Goal: Information Seeking & Learning: Learn about a topic

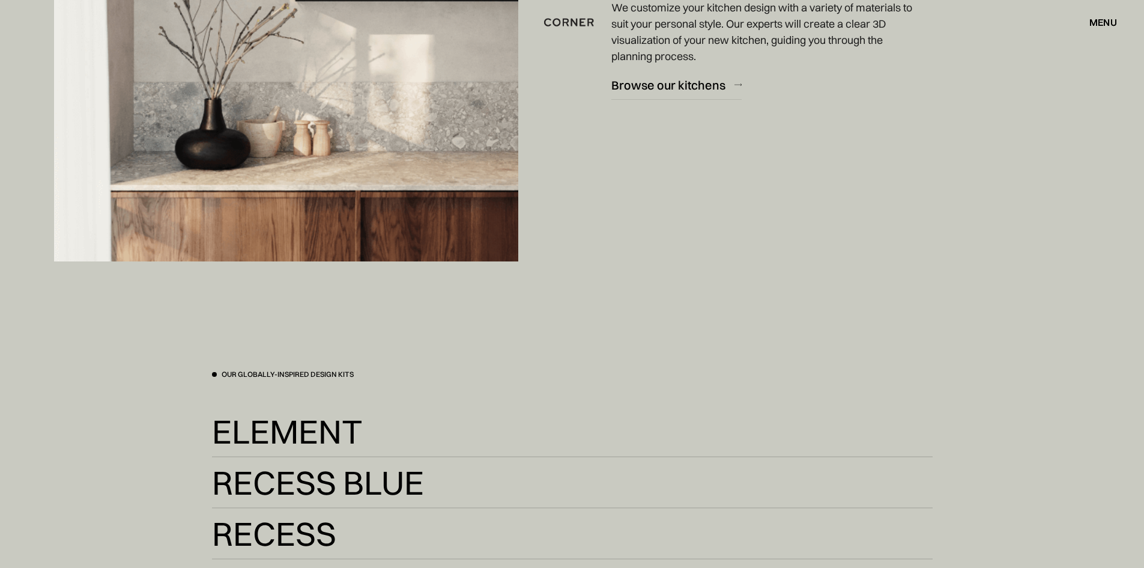
scroll to position [2643, 0]
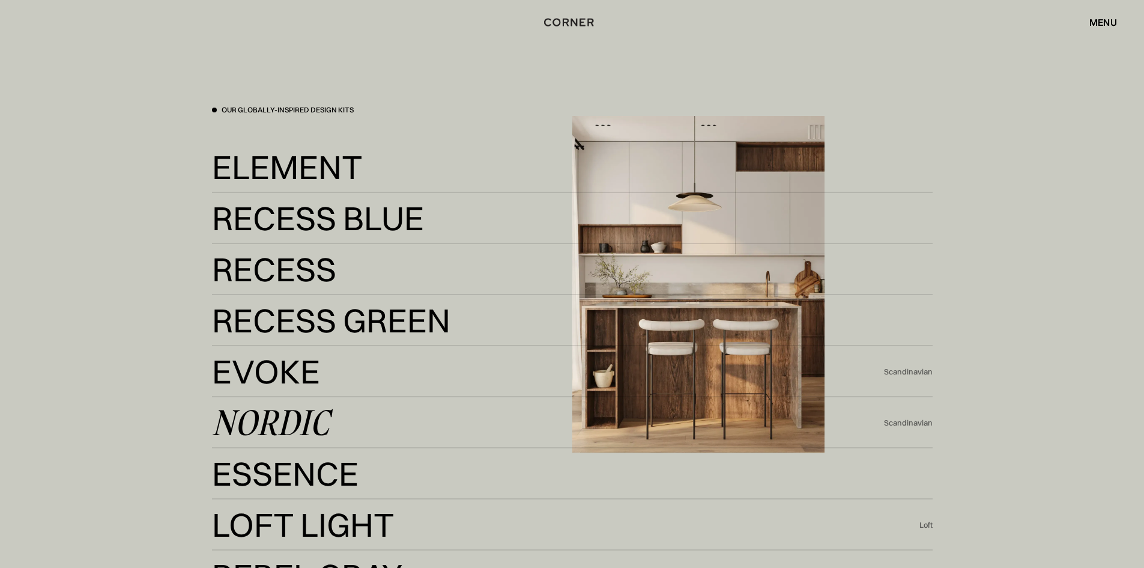
click at [273, 423] on div "Nordic" at bounding box center [270, 422] width 117 height 29
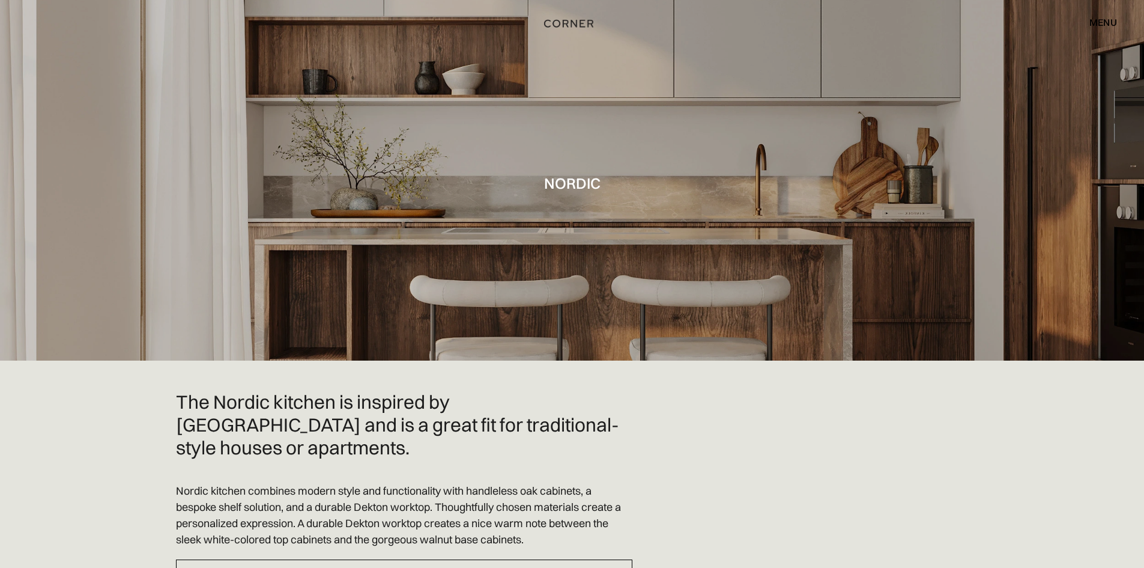
click at [569, 25] on img "home" at bounding box center [568, 24] width 49 height 16
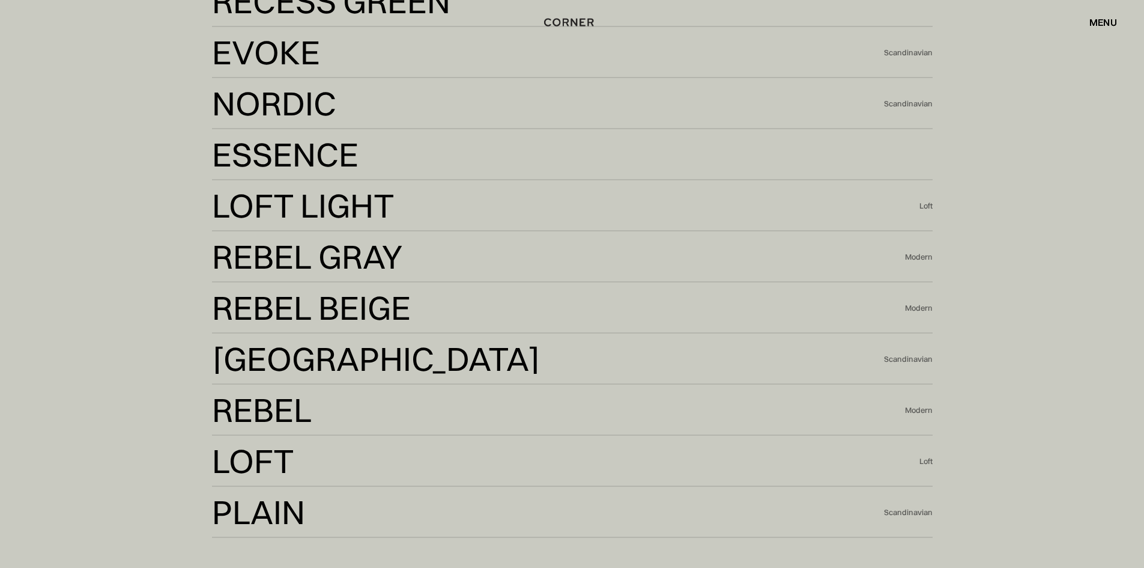
scroll to position [2823, 0]
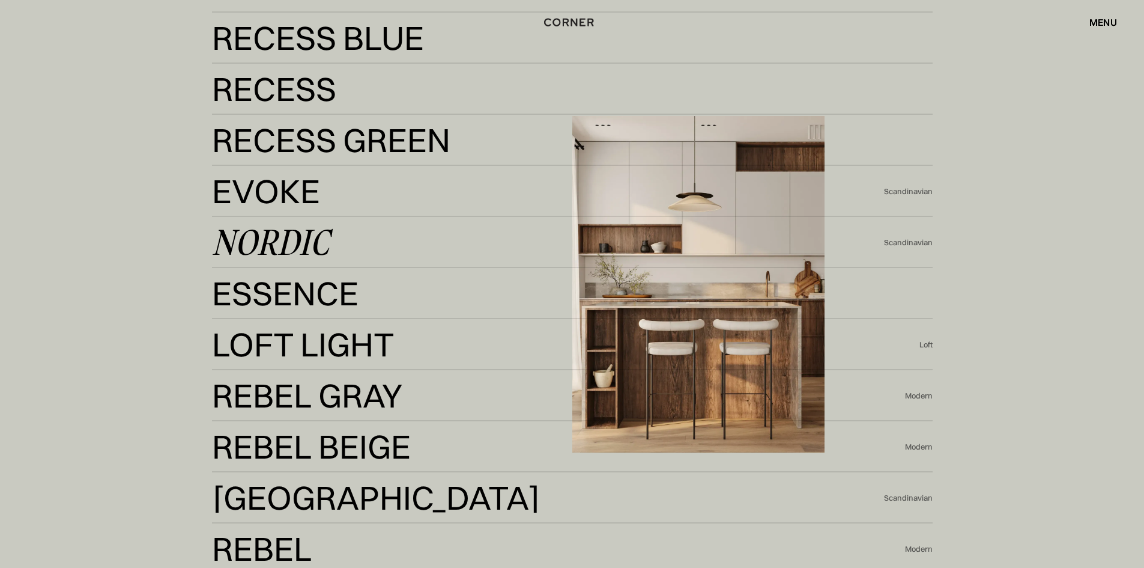
click at [286, 238] on div "Nordic" at bounding box center [270, 242] width 117 height 29
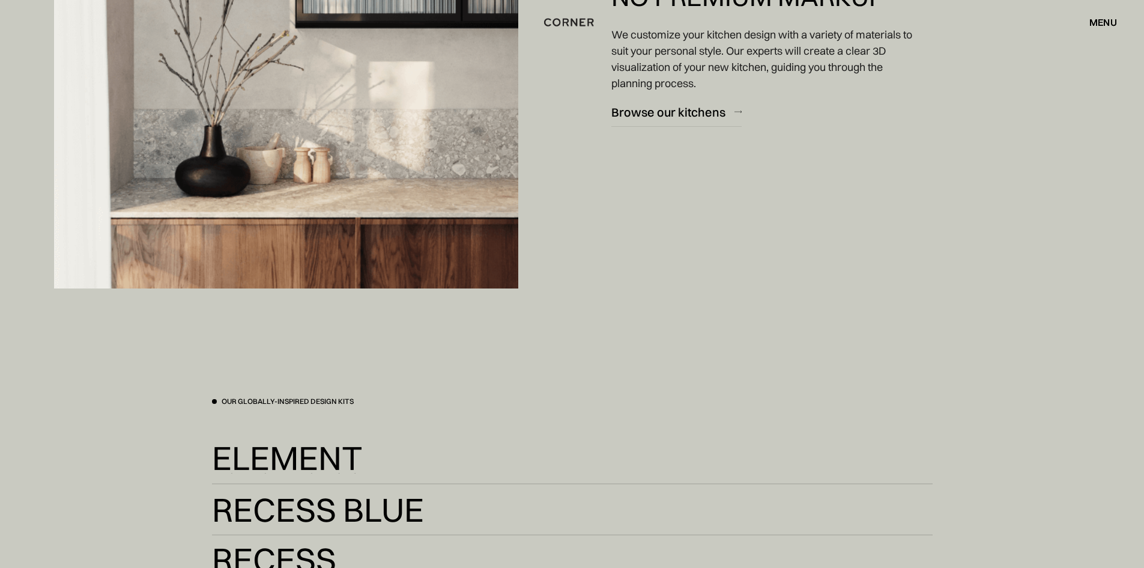
scroll to position [2342, 0]
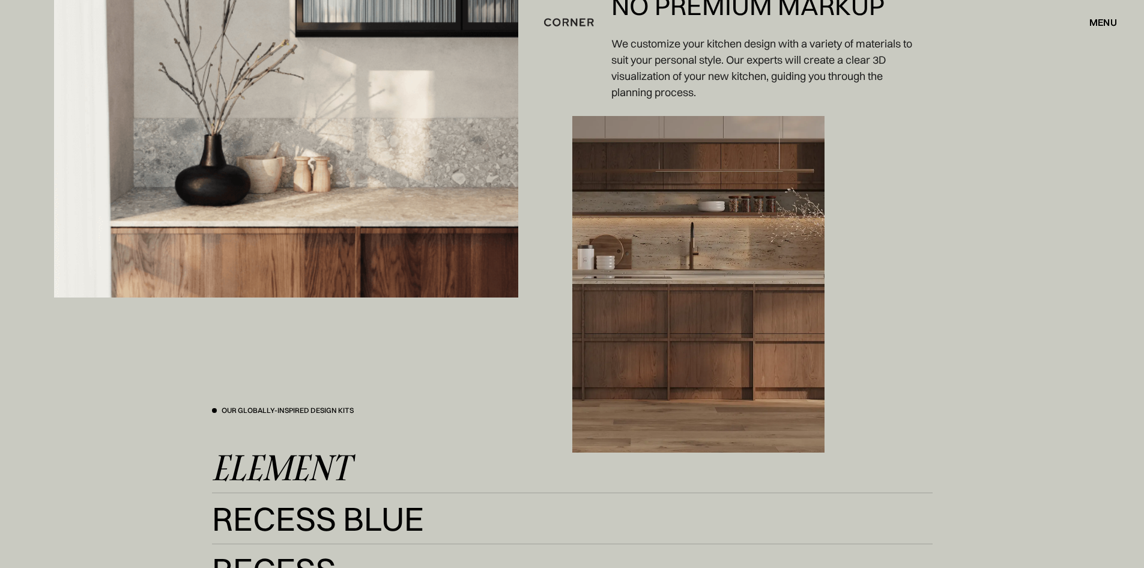
click at [267, 461] on div "Element" at bounding box center [281, 467] width 138 height 29
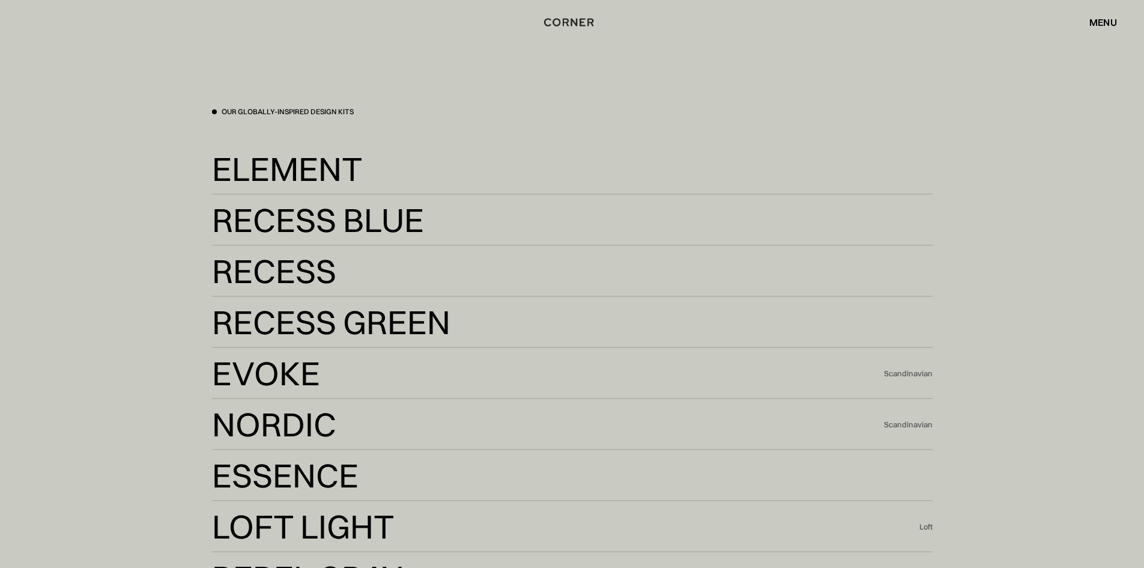
scroll to position [2763, 0]
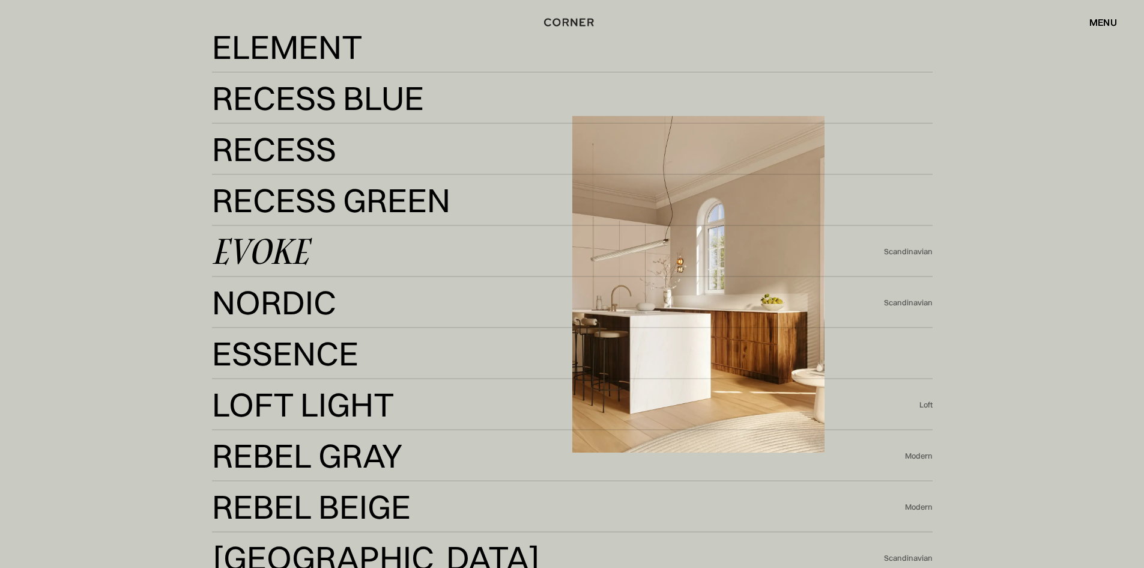
click at [270, 247] on div "Evoke" at bounding box center [260, 251] width 97 height 29
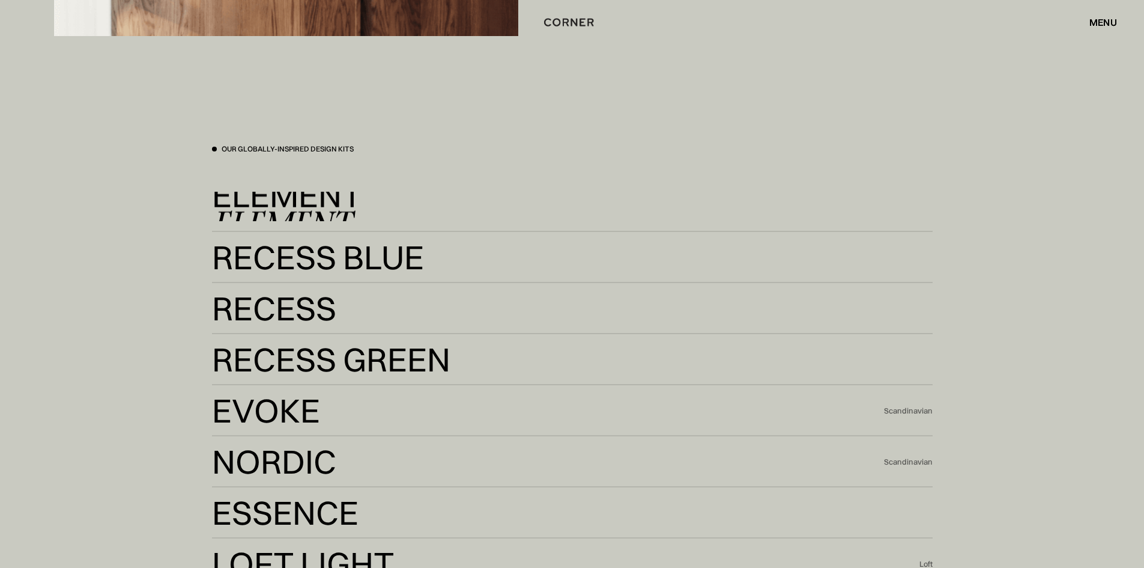
scroll to position [2402, 0]
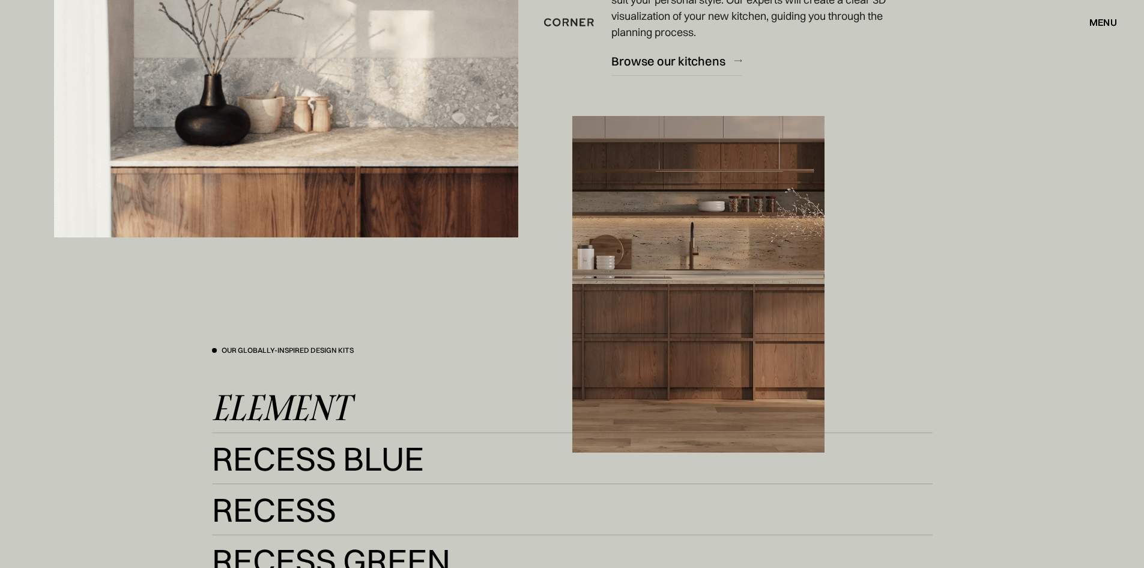
click at [304, 407] on div "Element" at bounding box center [281, 407] width 138 height 29
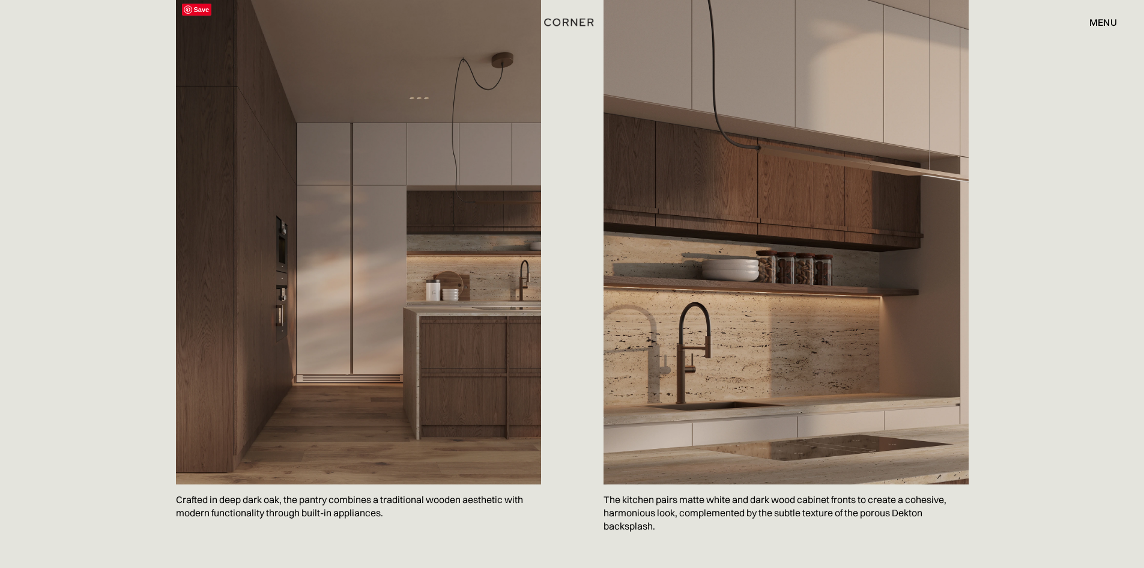
scroll to position [1381, 0]
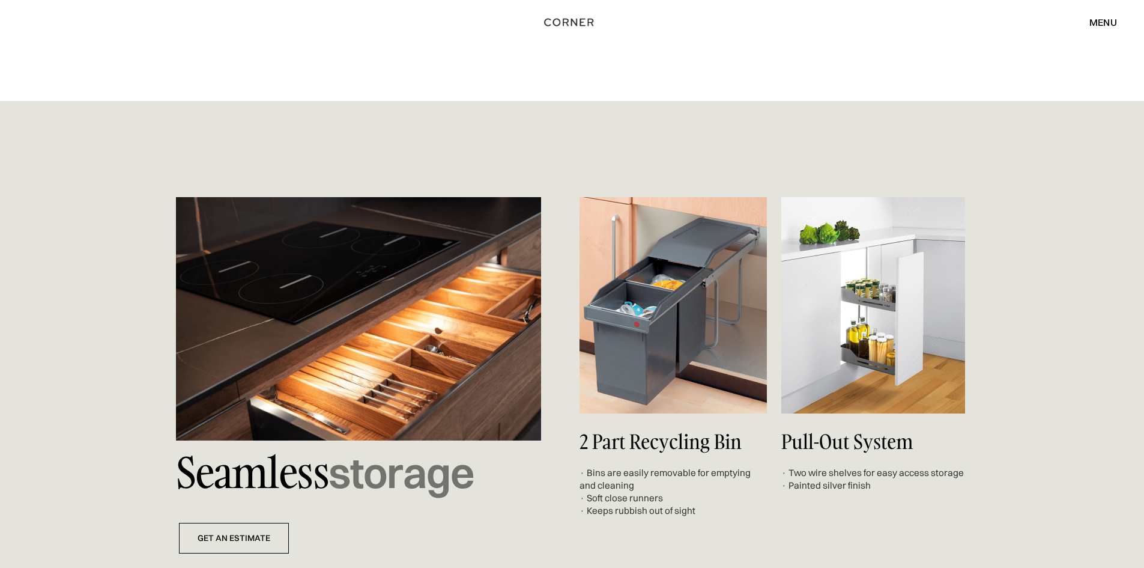
scroll to position [3543, 0]
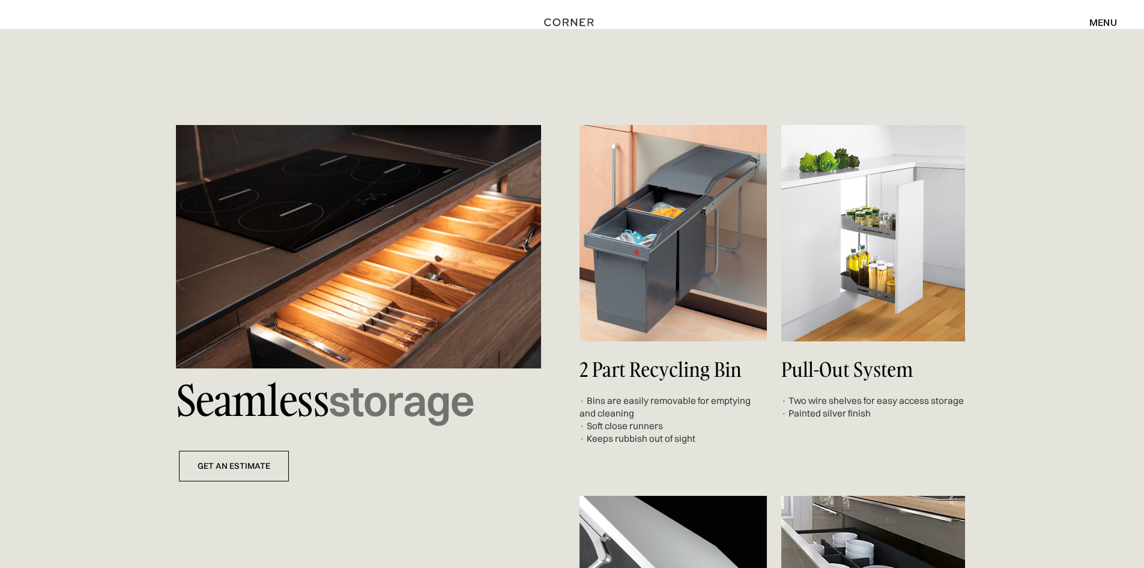
click at [613, 249] on img at bounding box center [673, 233] width 187 height 216
click at [658, 225] on img at bounding box center [673, 233] width 187 height 216
click at [891, 280] on img at bounding box center [873, 233] width 184 height 216
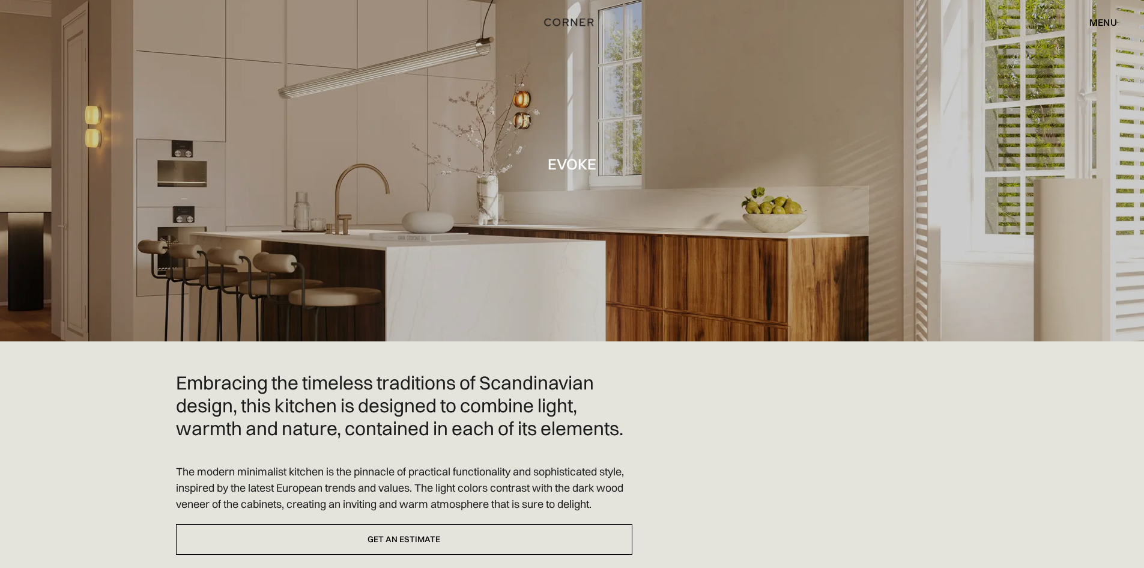
scroll to position [0, 0]
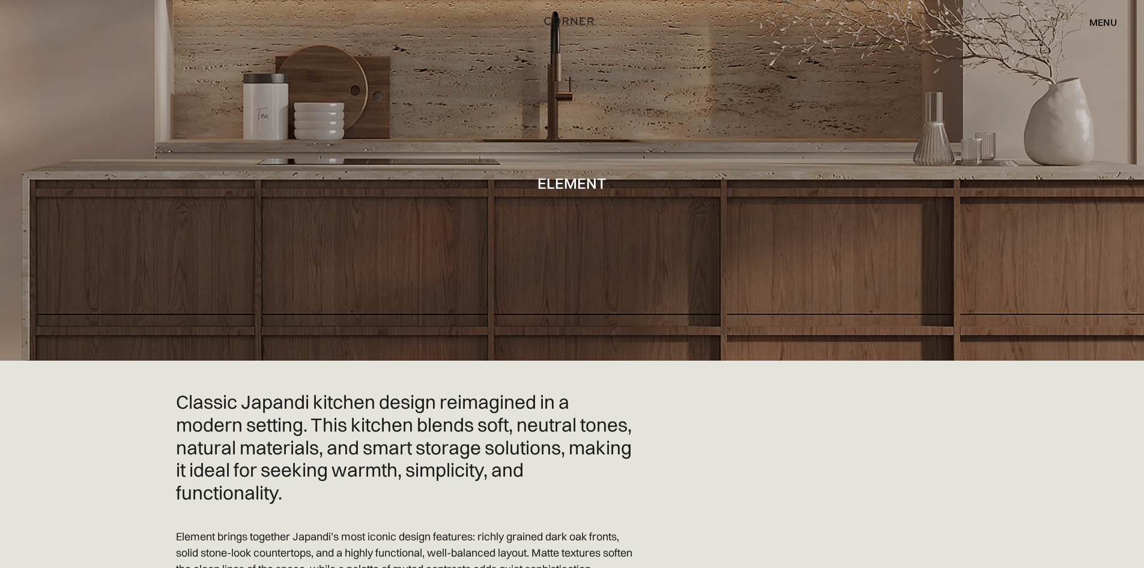
click at [569, 22] on img "home" at bounding box center [569, 21] width 49 height 16
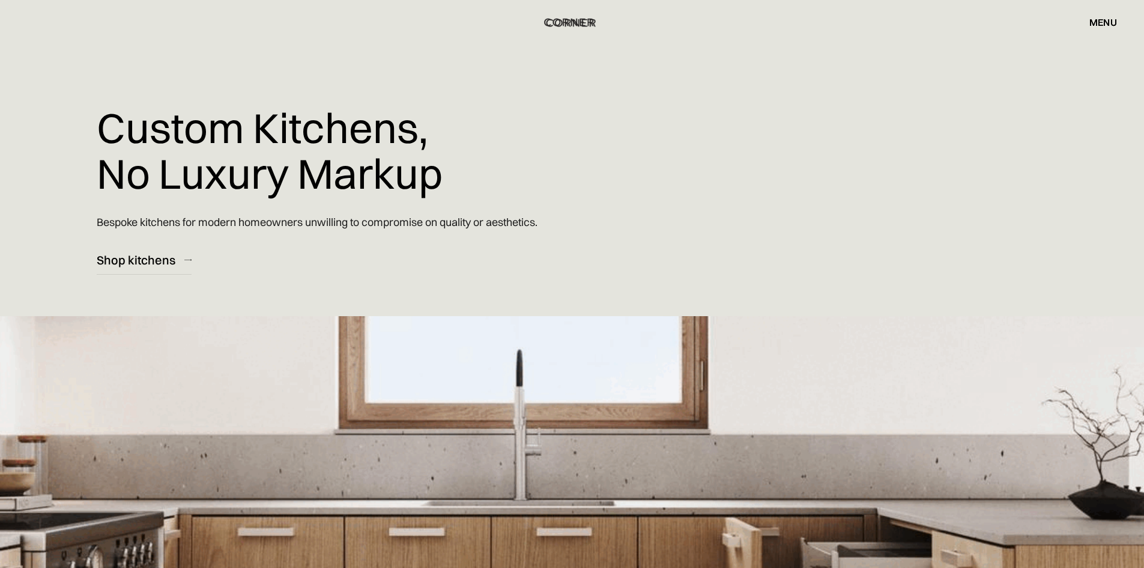
click at [575, 22] on img "home" at bounding box center [569, 22] width 49 height 16
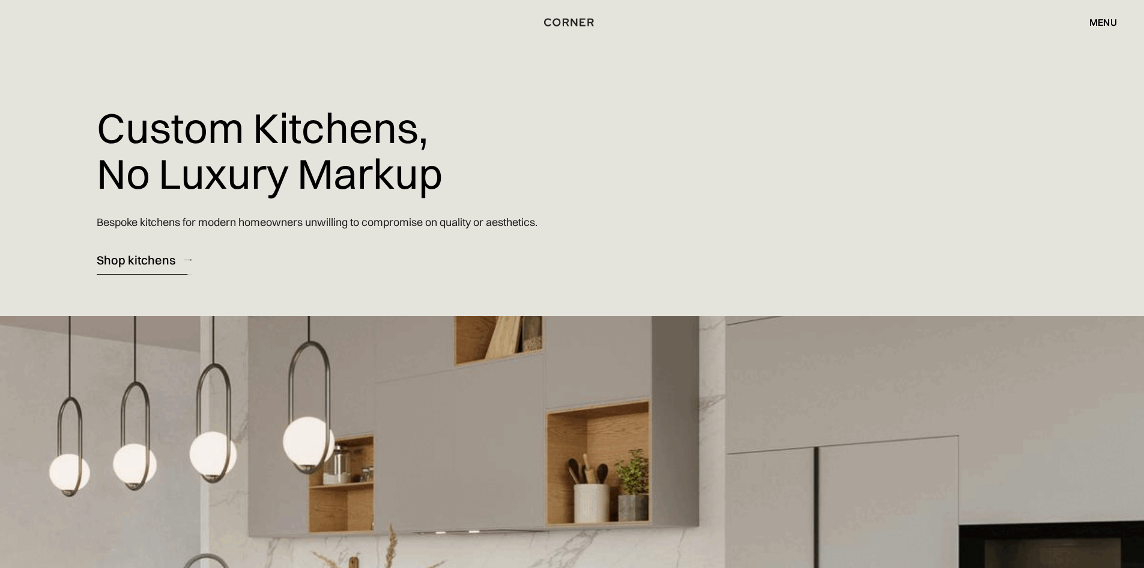
click at [151, 261] on div "Shop kitchens" at bounding box center [136, 260] width 79 height 16
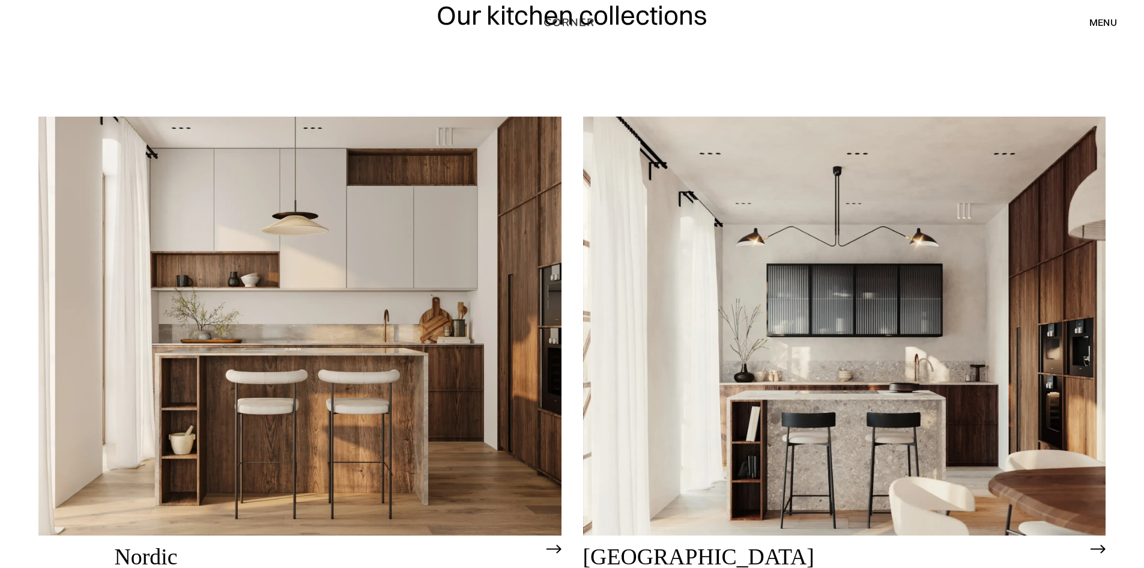
scroll to position [180, 0]
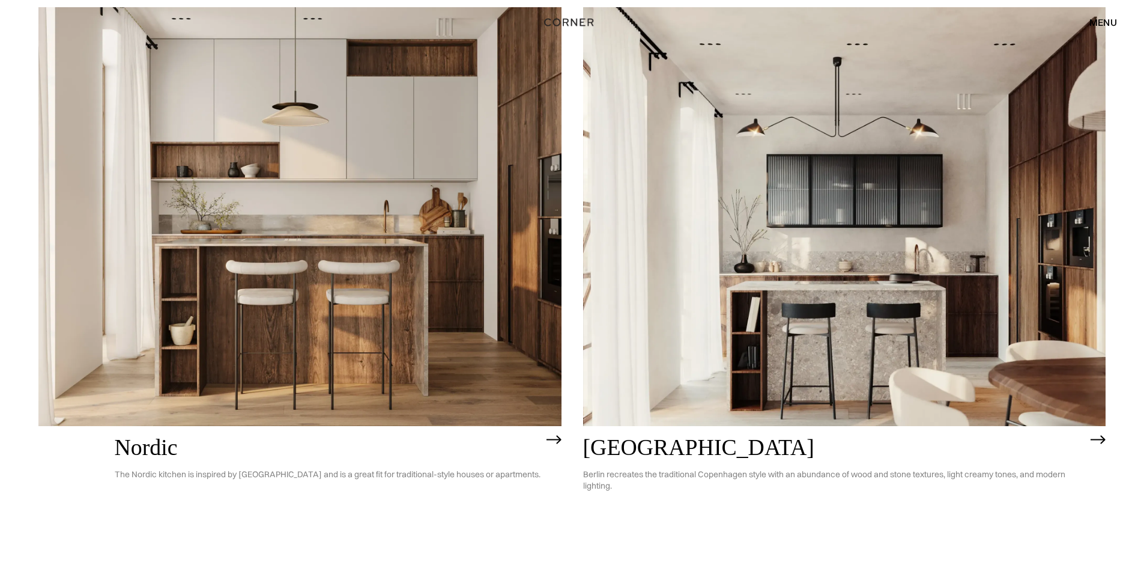
click at [271, 228] on img at bounding box center [299, 216] width 523 height 418
click at [353, 174] on img at bounding box center [299, 216] width 523 height 418
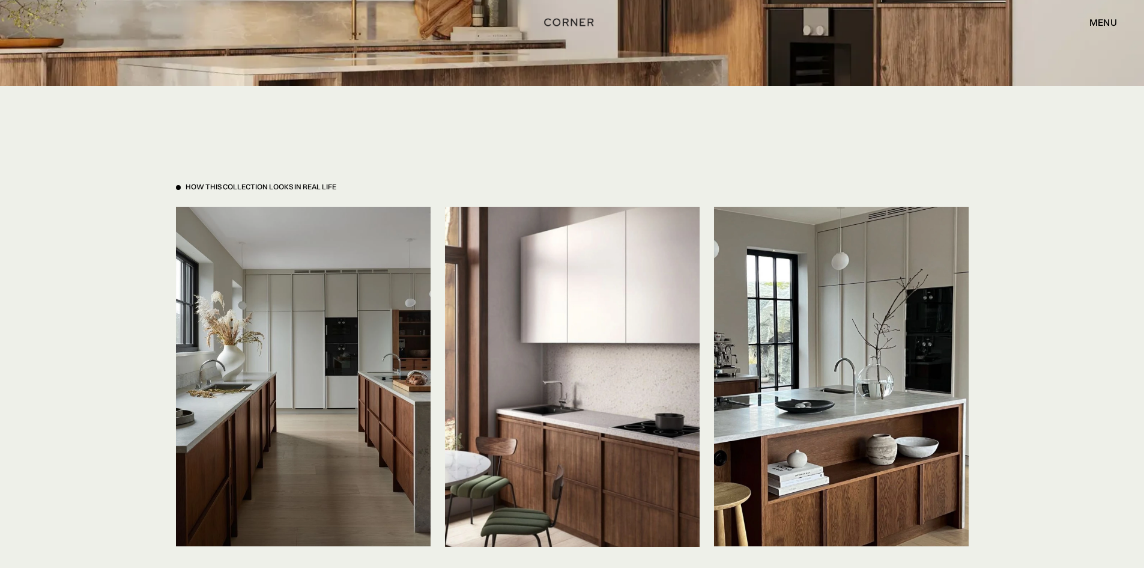
scroll to position [2522, 0]
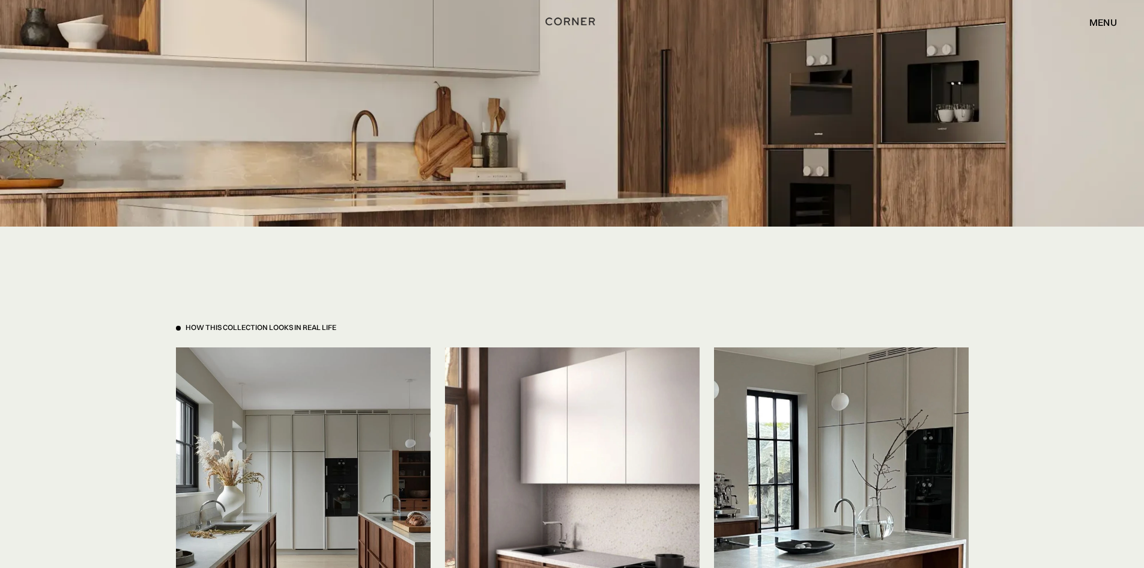
click at [574, 21] on img "home" at bounding box center [570, 22] width 49 height 16
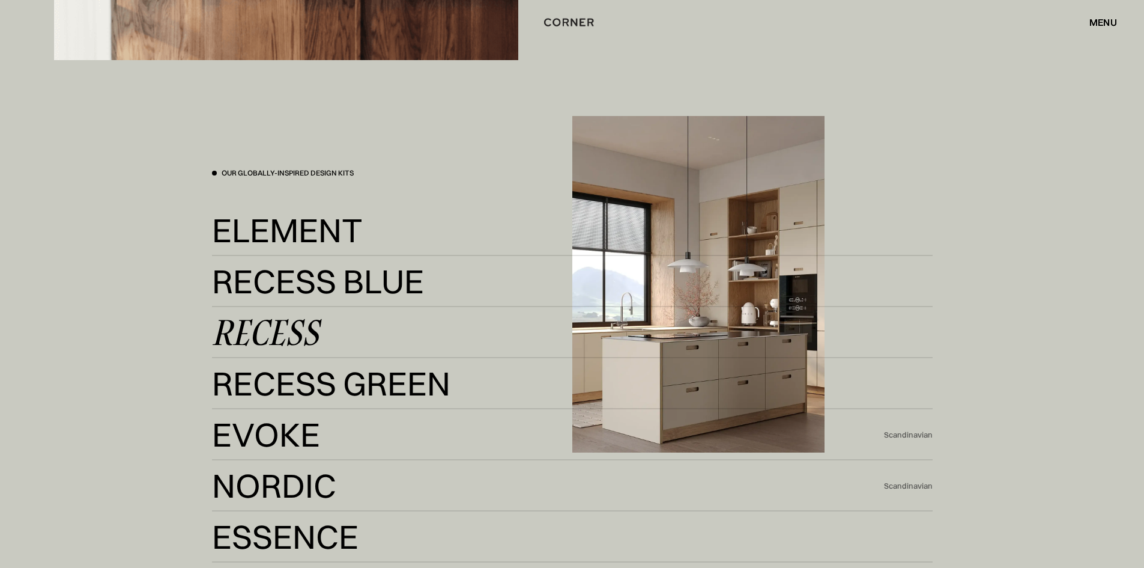
scroll to position [2583, 0]
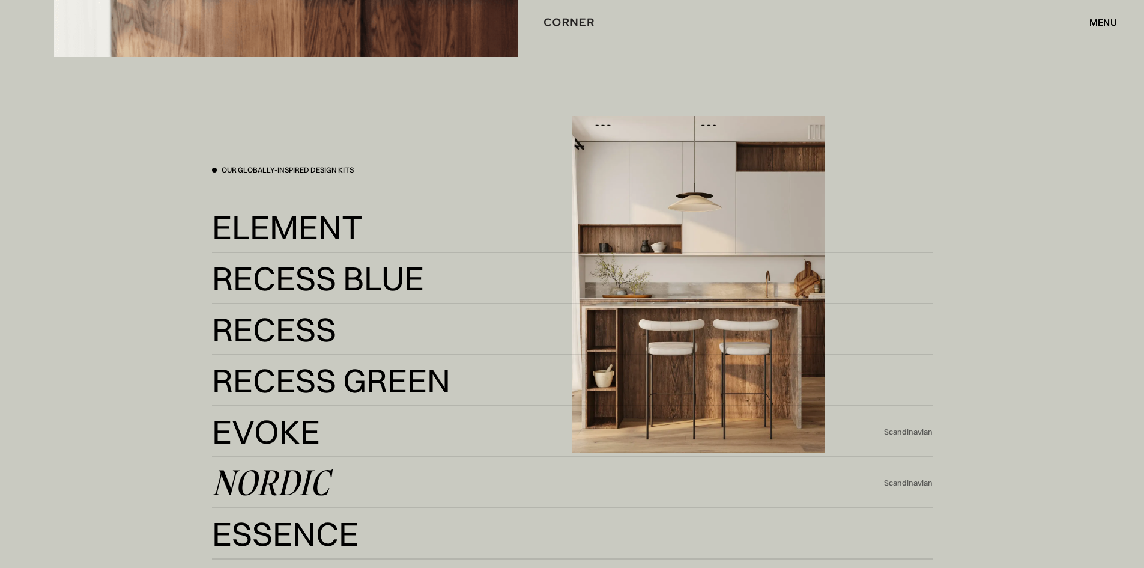
click at [262, 477] on div "Nordic" at bounding box center [270, 482] width 117 height 29
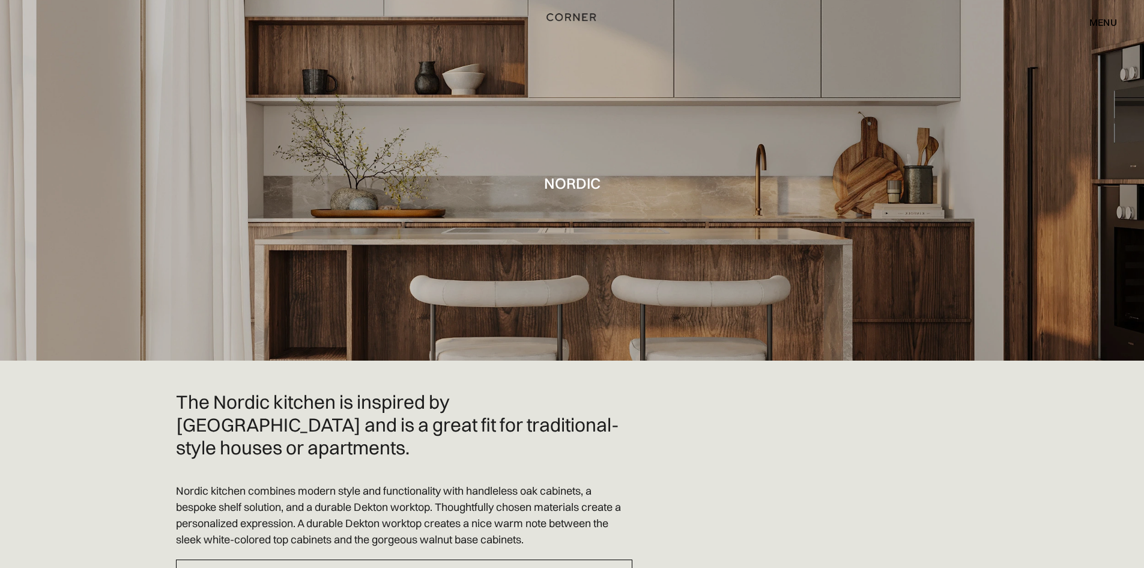
click at [573, 17] on img "home" at bounding box center [571, 18] width 49 height 16
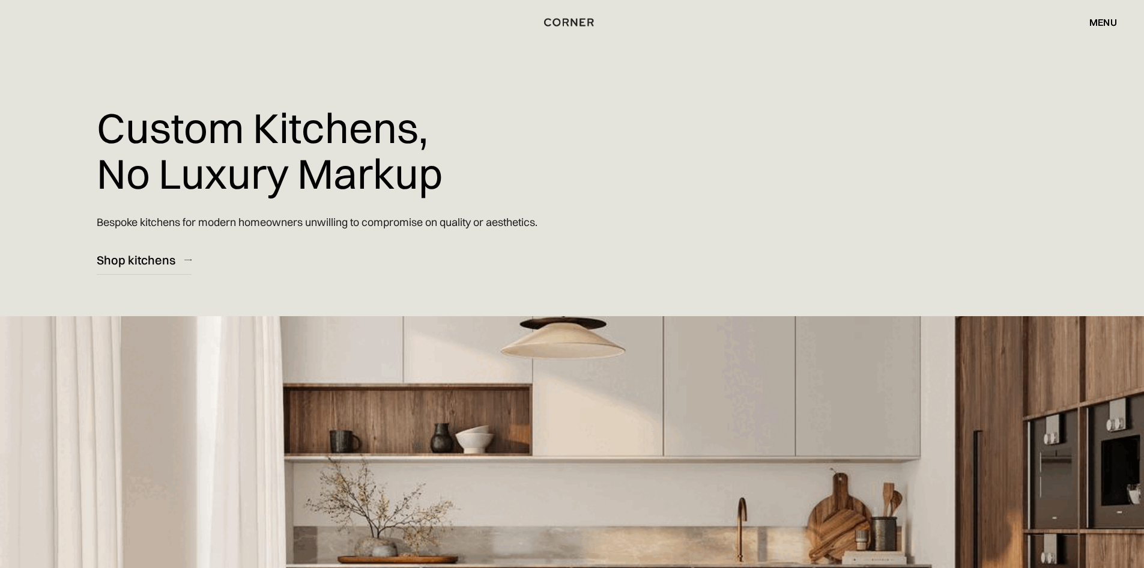
click at [1098, 20] on div "menu" at bounding box center [1103, 22] width 28 height 10
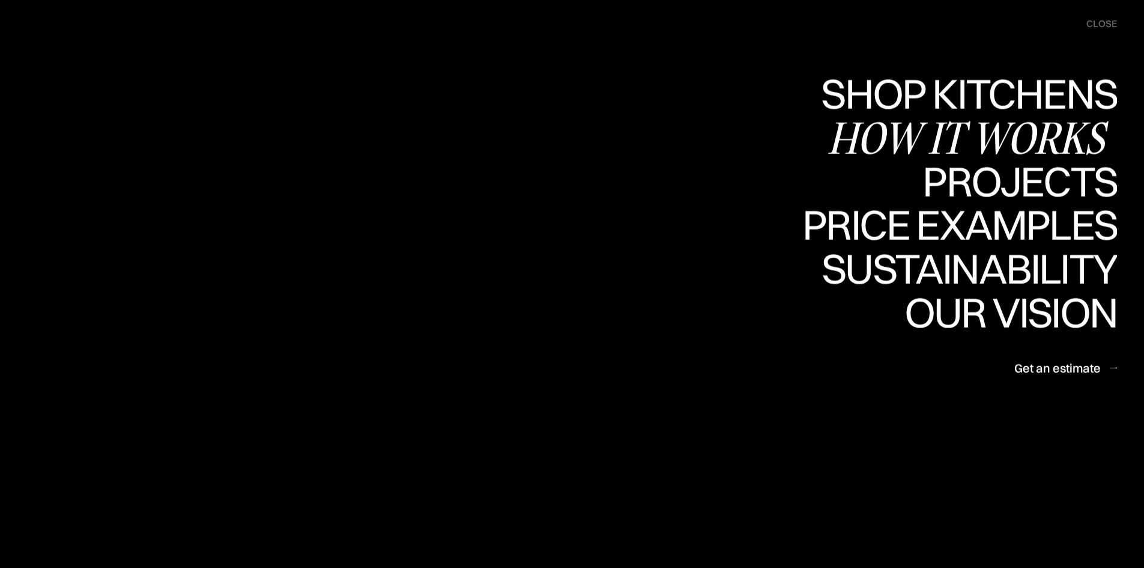
click at [0, 0] on div "How it works" at bounding box center [0, 0] width 0 height 0
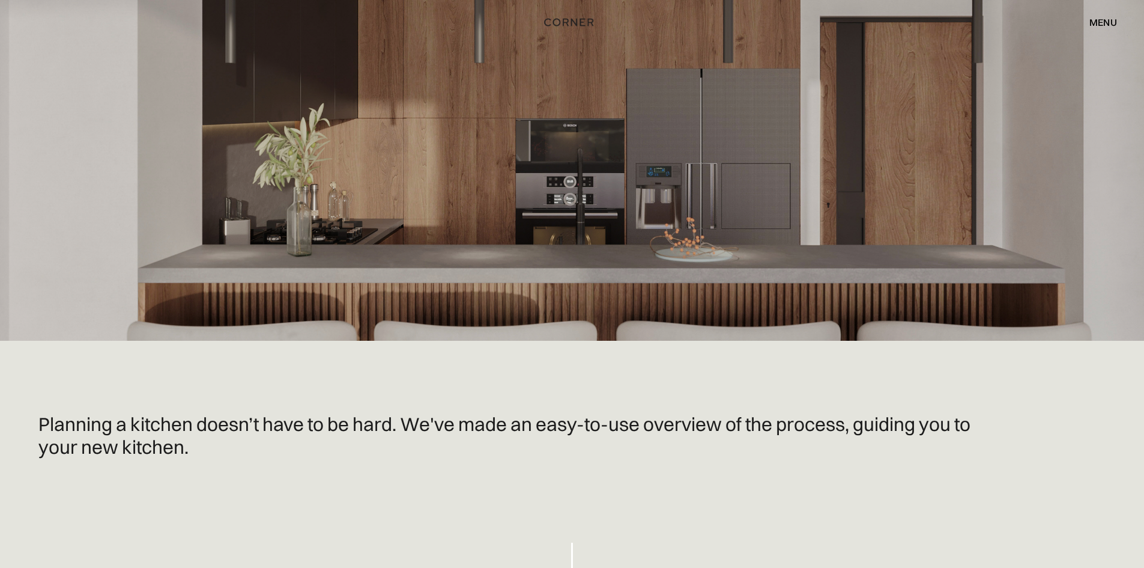
click at [1101, 19] on div "menu" at bounding box center [1103, 22] width 28 height 10
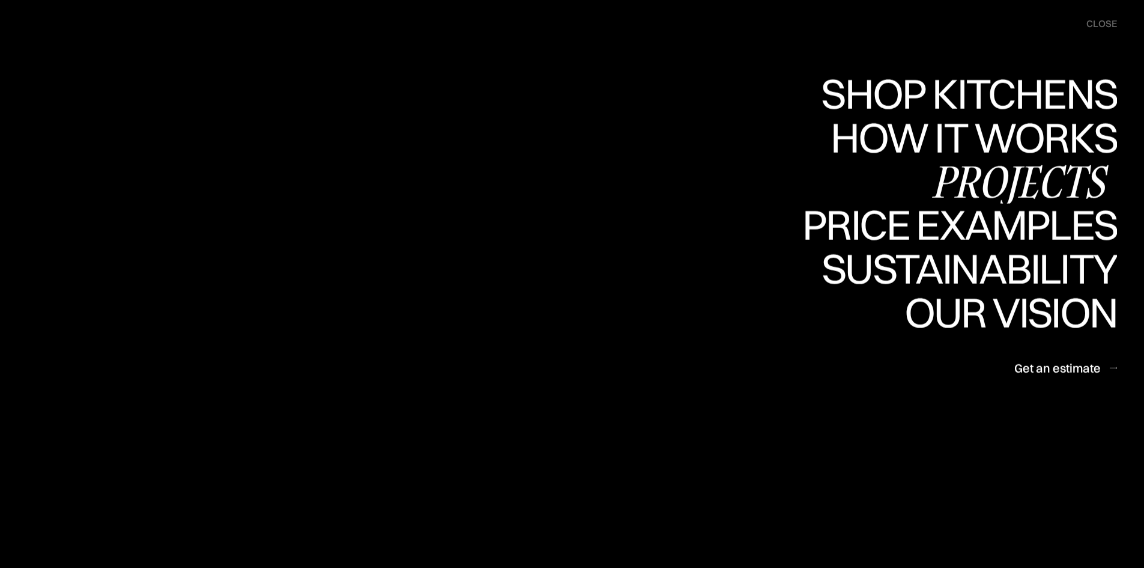
click at [971, 177] on div "Projects" at bounding box center [1019, 181] width 195 height 42
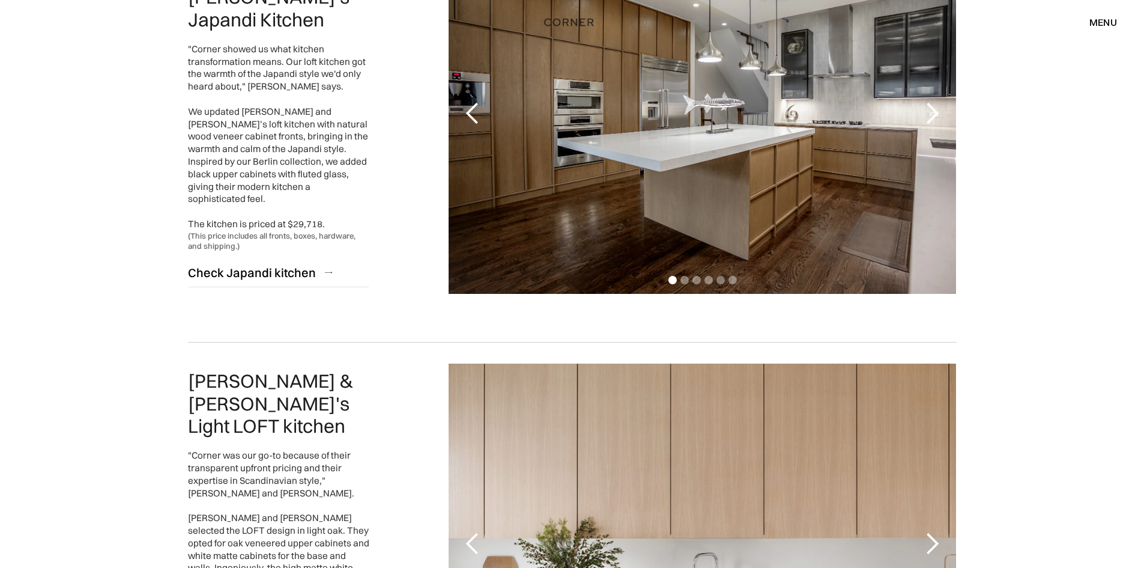
scroll to position [480, 0]
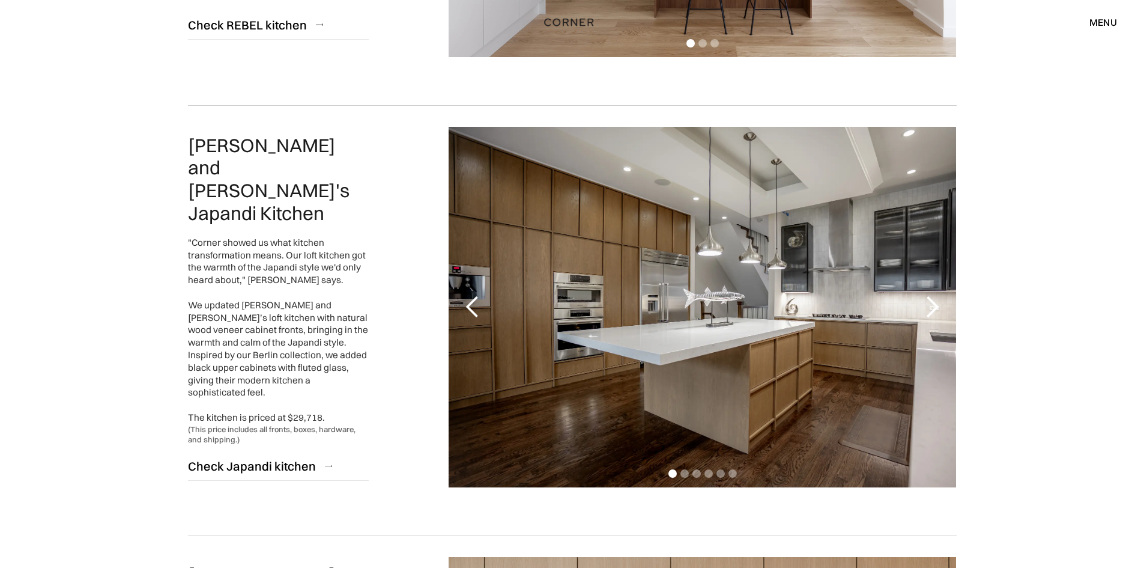
click at [938, 308] on div "next slide" at bounding box center [932, 307] width 24 height 24
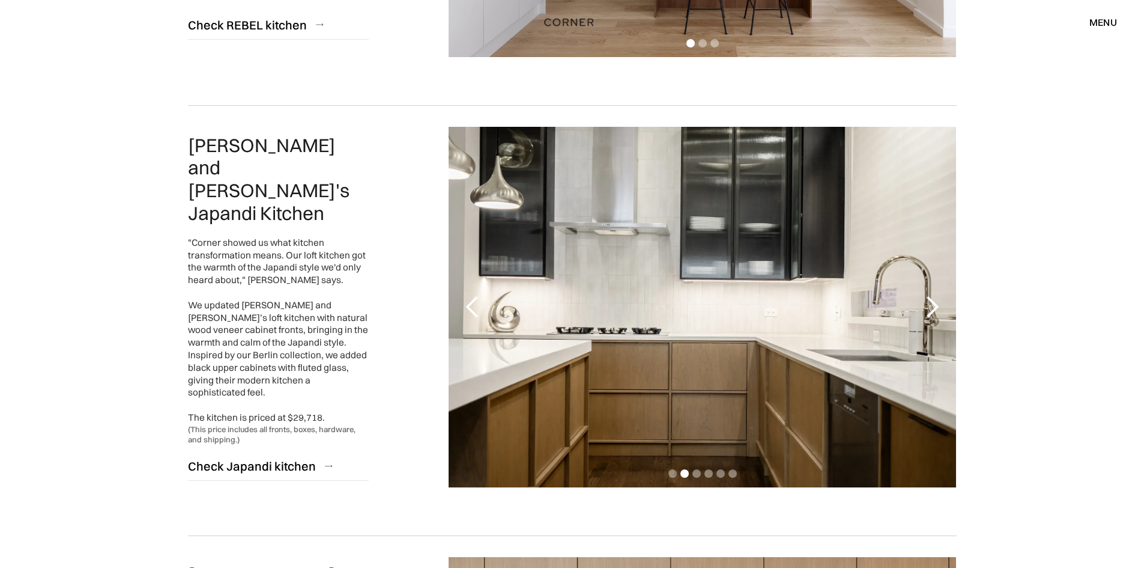
click at [938, 307] on div "next slide" at bounding box center [932, 307] width 24 height 24
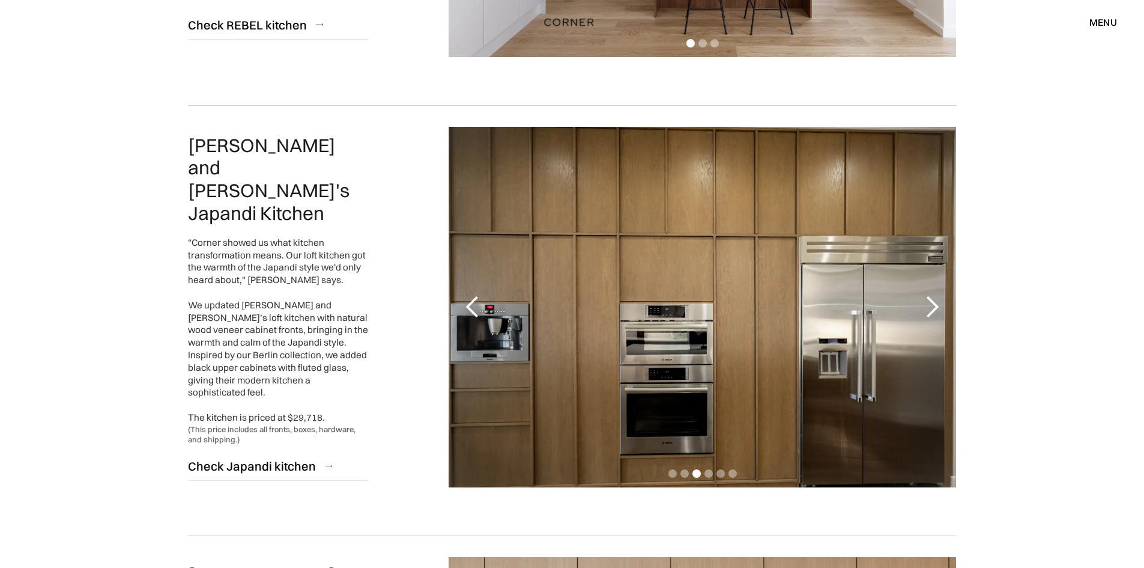
click at [937, 307] on div "next slide" at bounding box center [932, 307] width 24 height 24
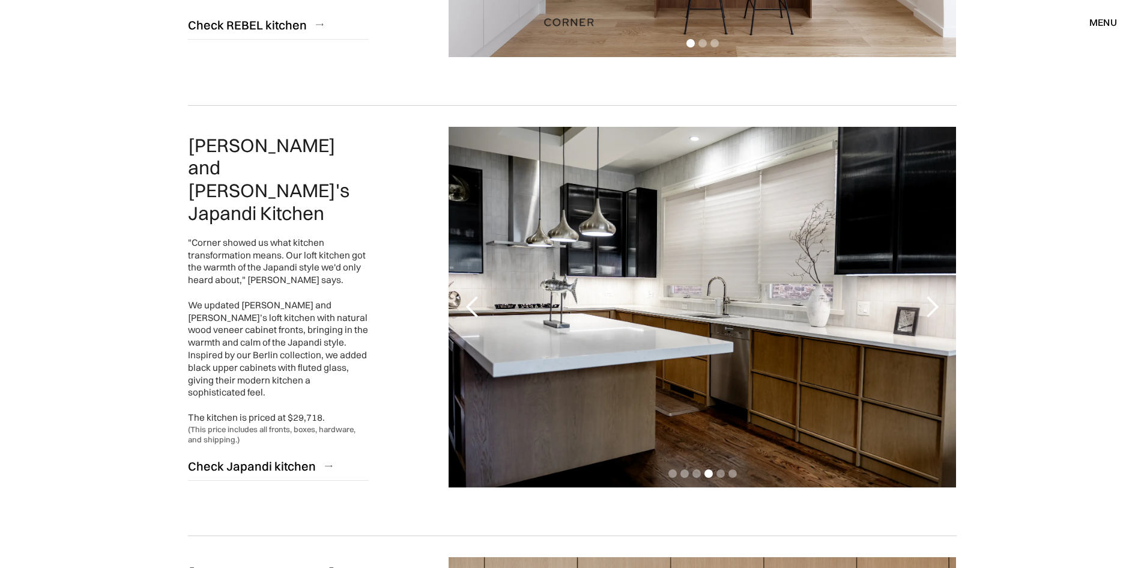
click at [479, 303] on div "previous slide" at bounding box center [473, 307] width 24 height 24
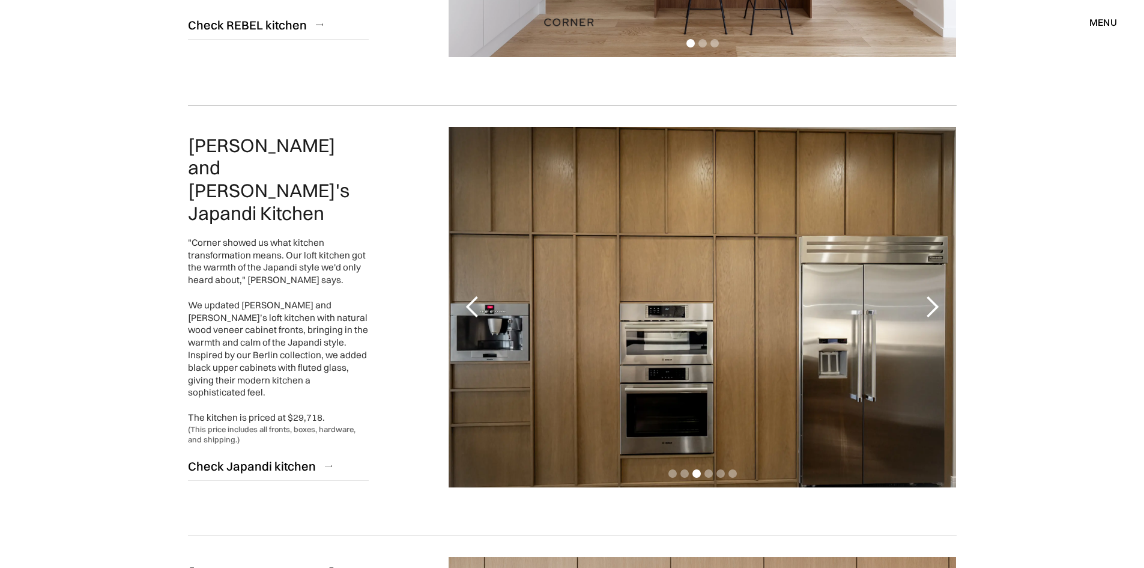
click at [933, 300] on div "next slide" at bounding box center [932, 307] width 24 height 24
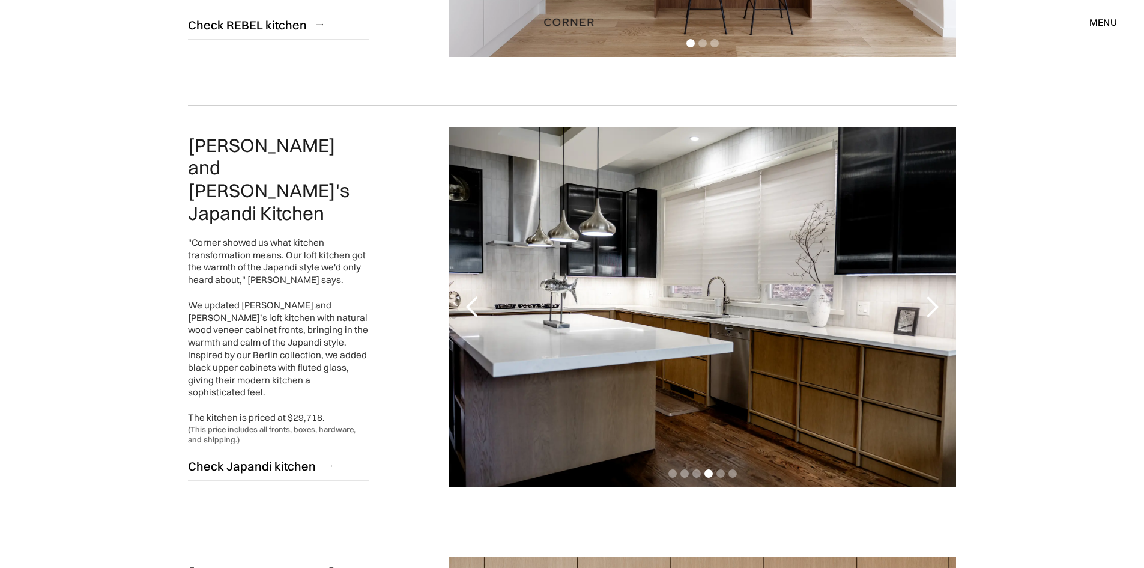
click at [933, 302] on div "next slide" at bounding box center [932, 307] width 24 height 24
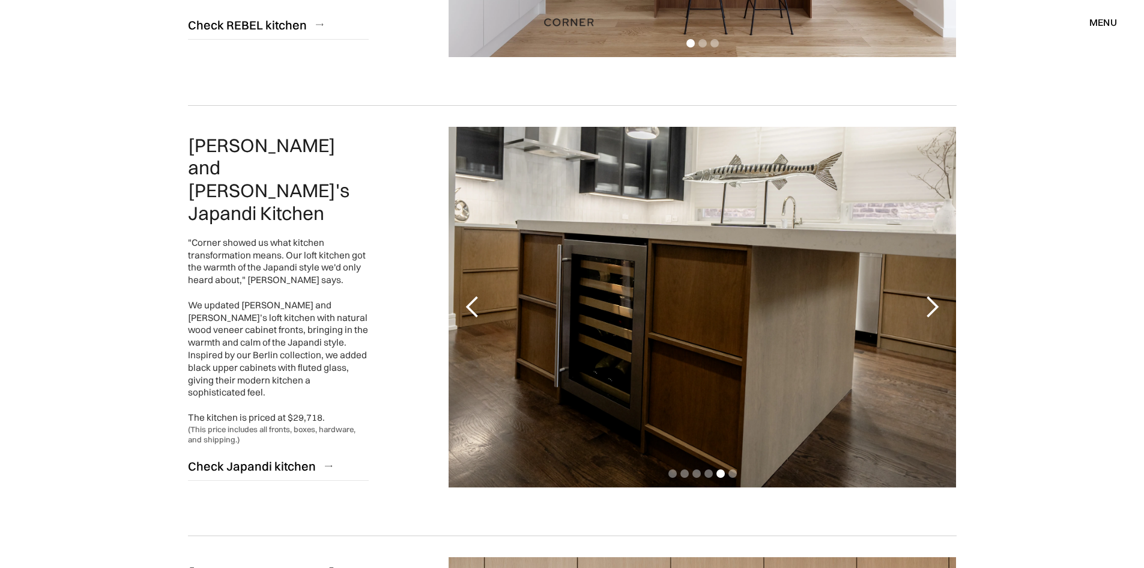
click at [933, 303] on div "next slide" at bounding box center [932, 307] width 24 height 24
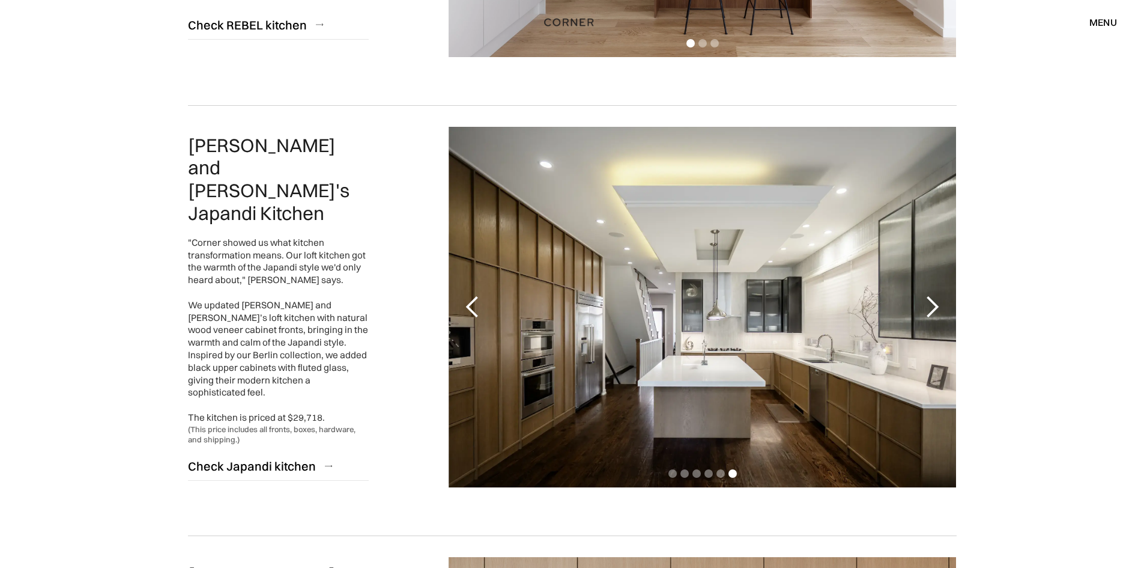
click at [926, 309] on div "next slide" at bounding box center [932, 307] width 24 height 24
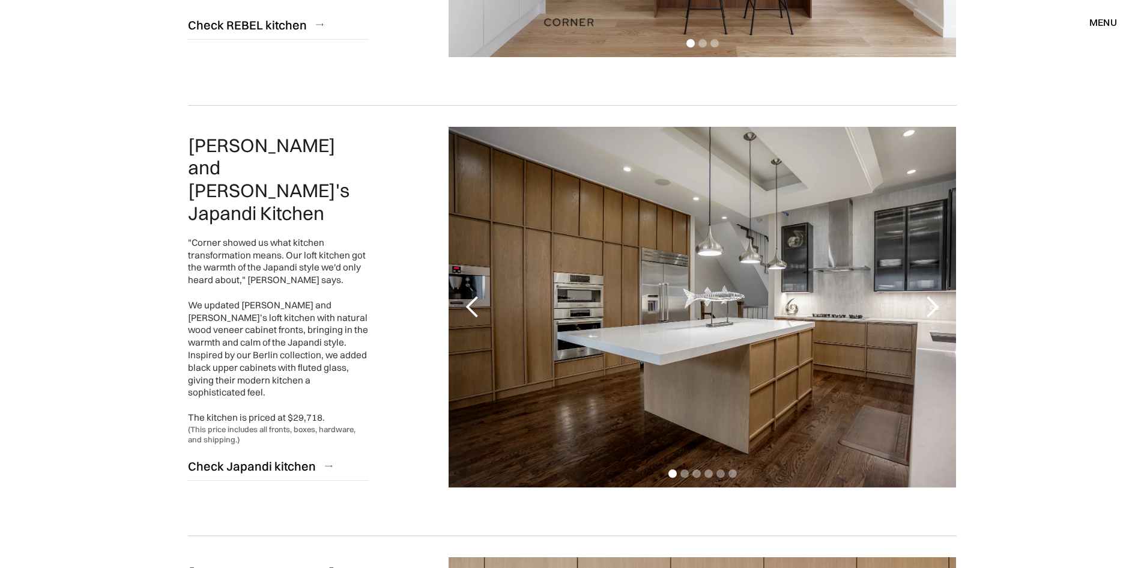
click at [470, 302] on div "previous slide" at bounding box center [473, 307] width 24 height 24
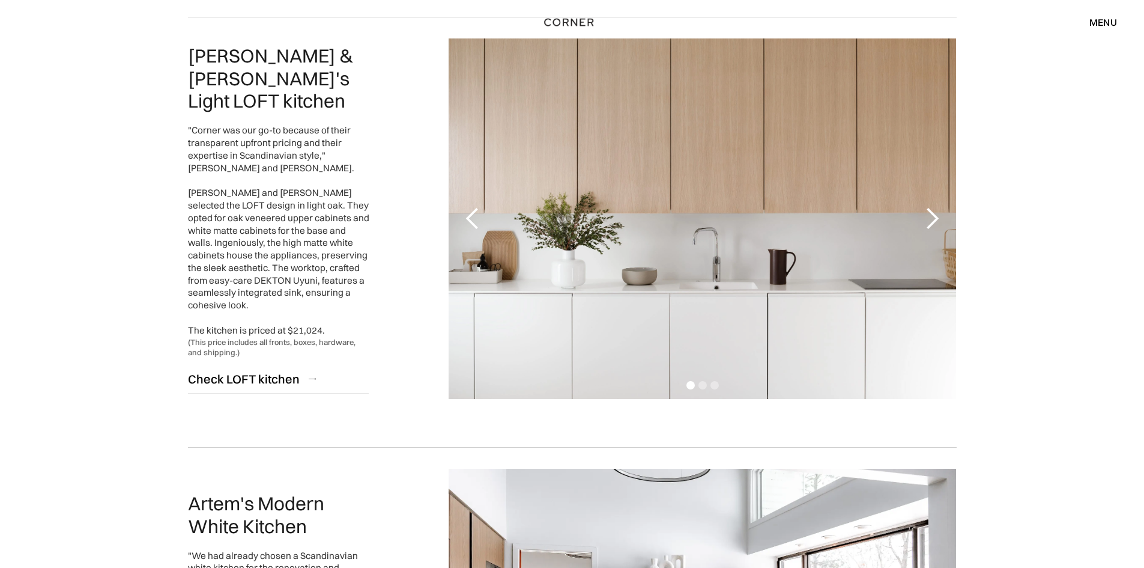
scroll to position [961, 0]
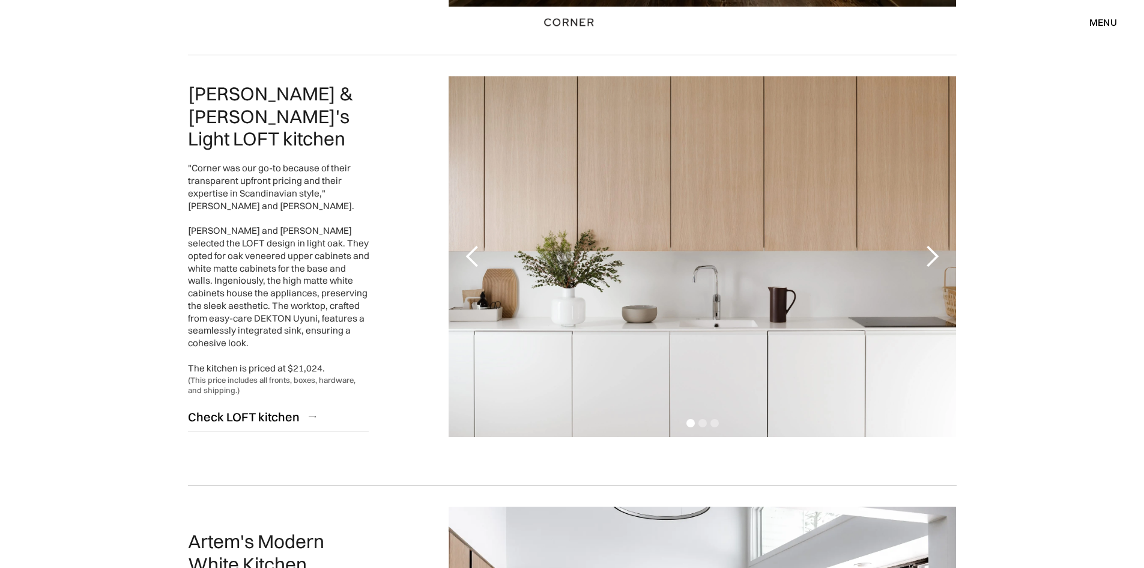
click at [935, 247] on div "next slide" at bounding box center [932, 256] width 24 height 24
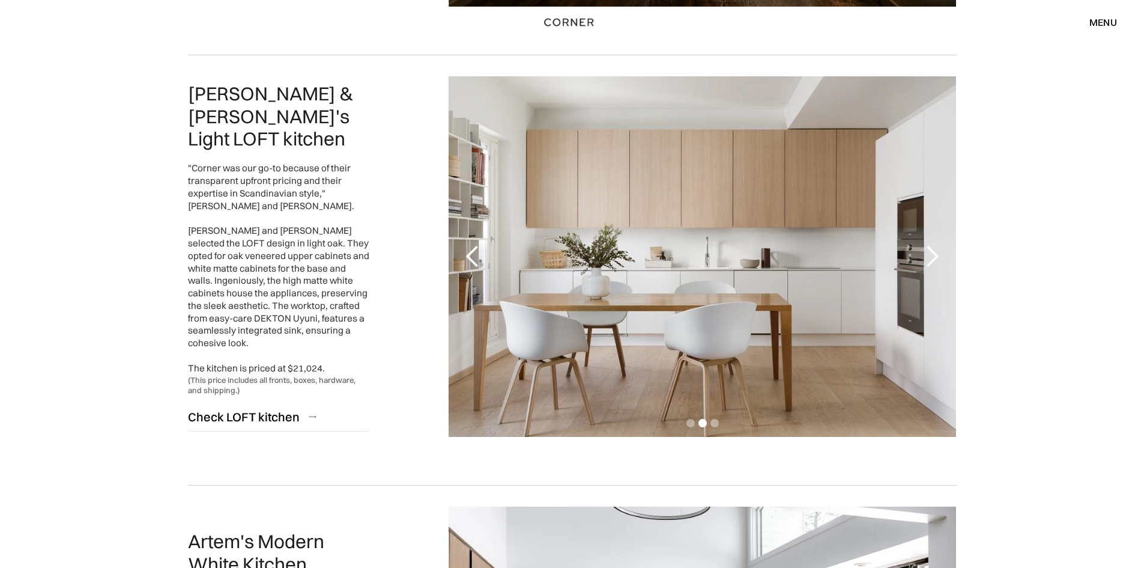
click at [935, 247] on div "next slide" at bounding box center [932, 256] width 24 height 24
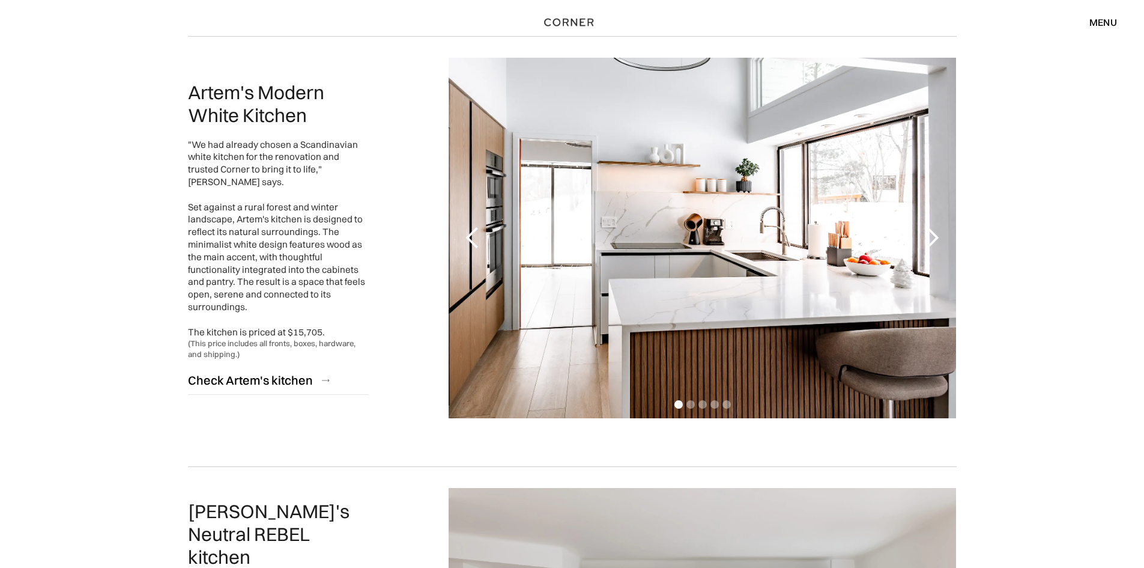
scroll to position [1381, 0]
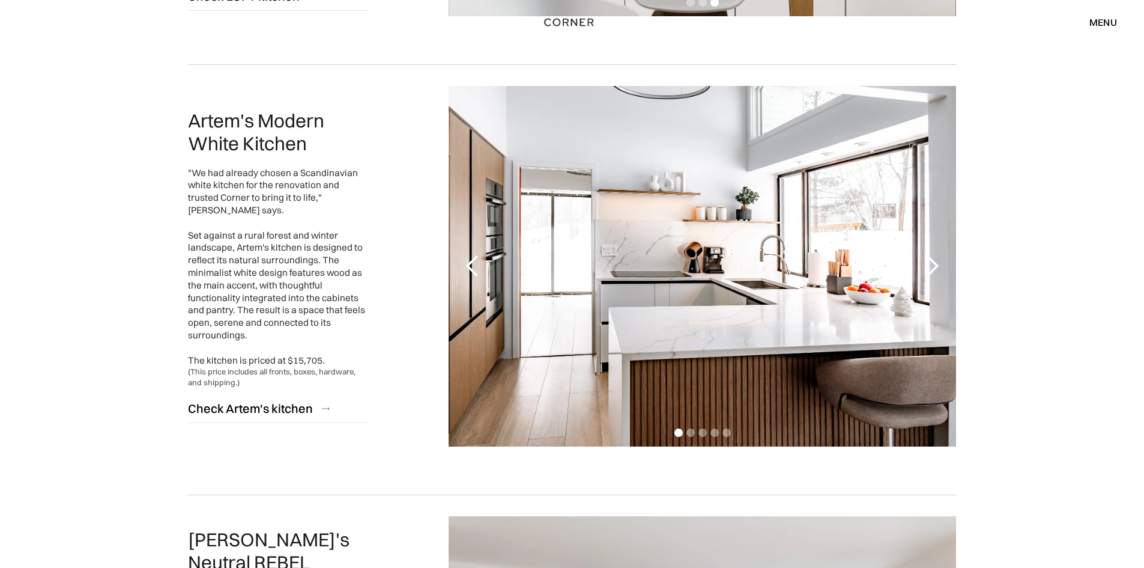
click at [932, 262] on div "next slide" at bounding box center [932, 266] width 24 height 24
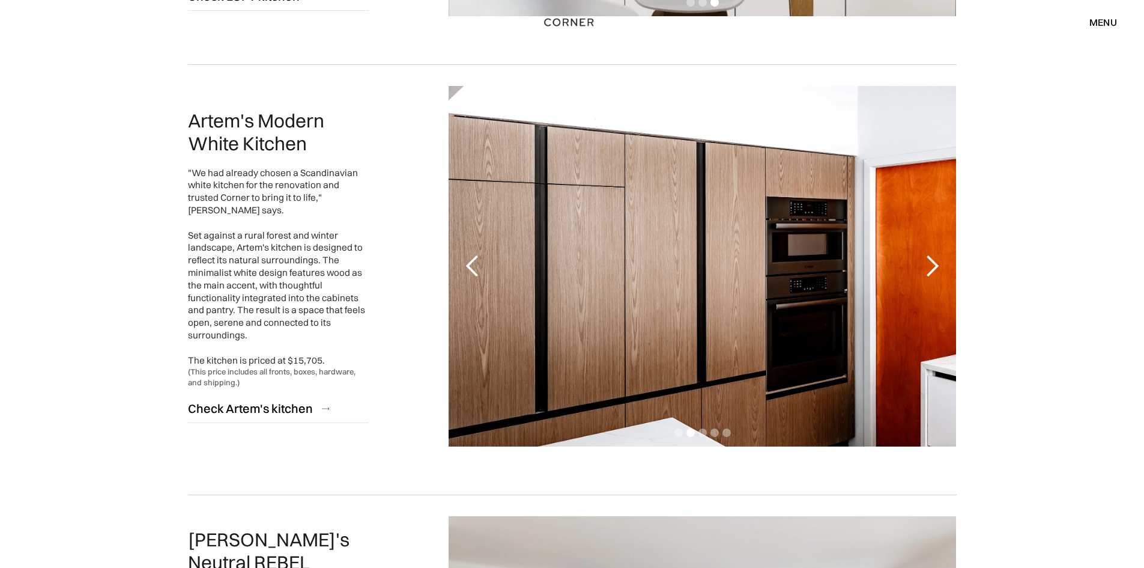
click at [932, 262] on div "next slide" at bounding box center [932, 266] width 24 height 24
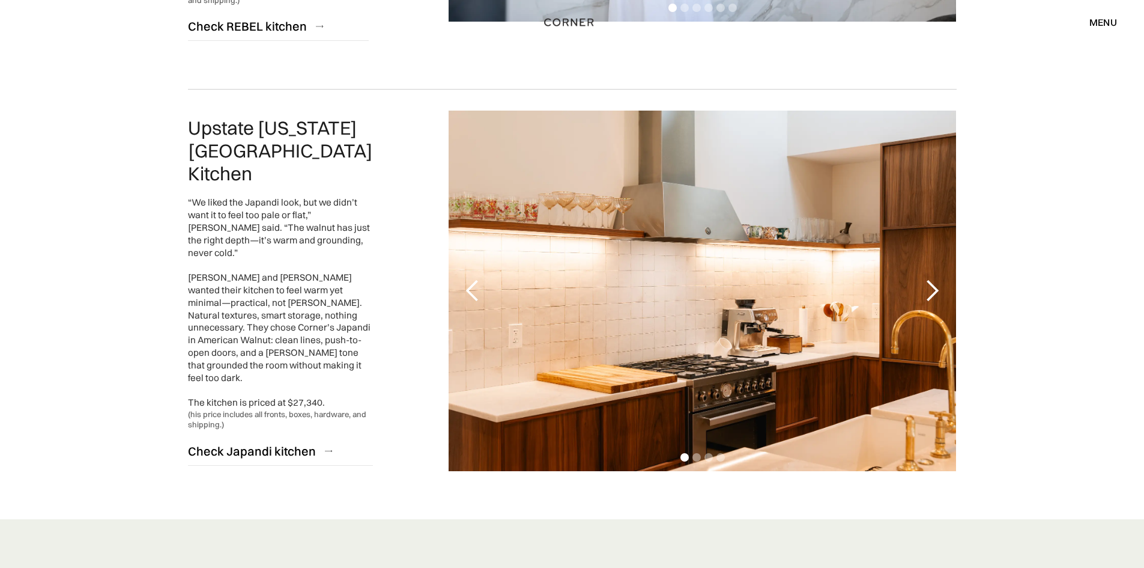
scroll to position [2703, 0]
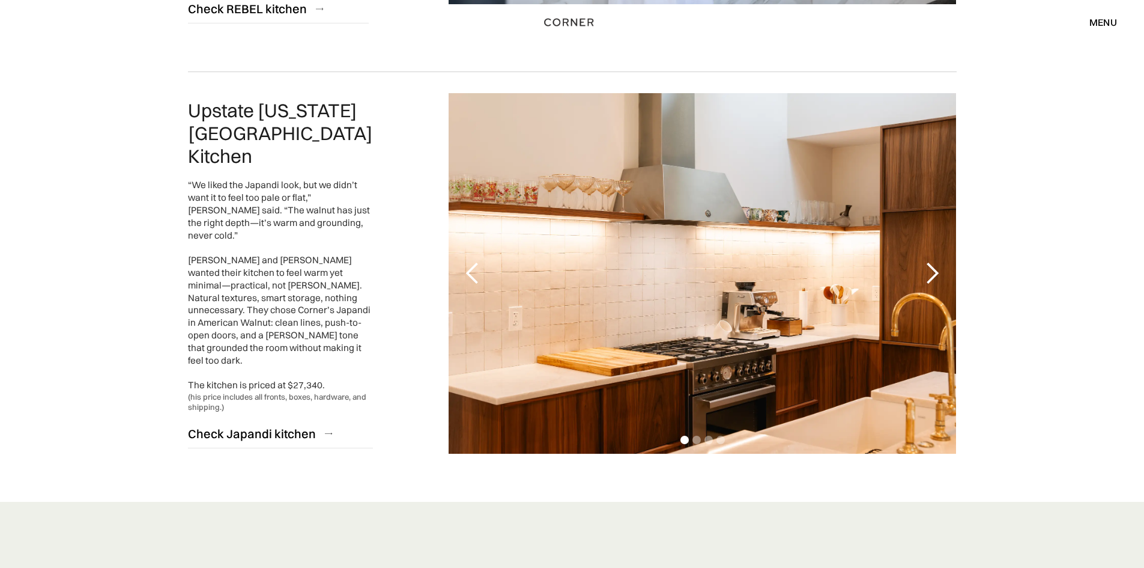
click at [925, 261] on div "next slide" at bounding box center [932, 273] width 24 height 24
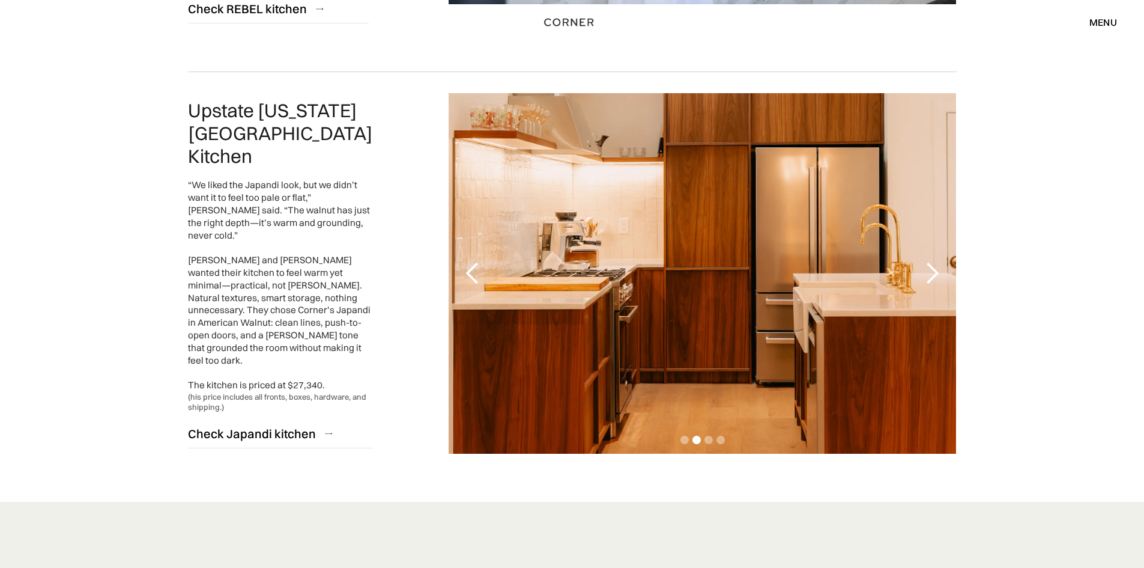
click at [925, 261] on div "next slide" at bounding box center [932, 273] width 24 height 24
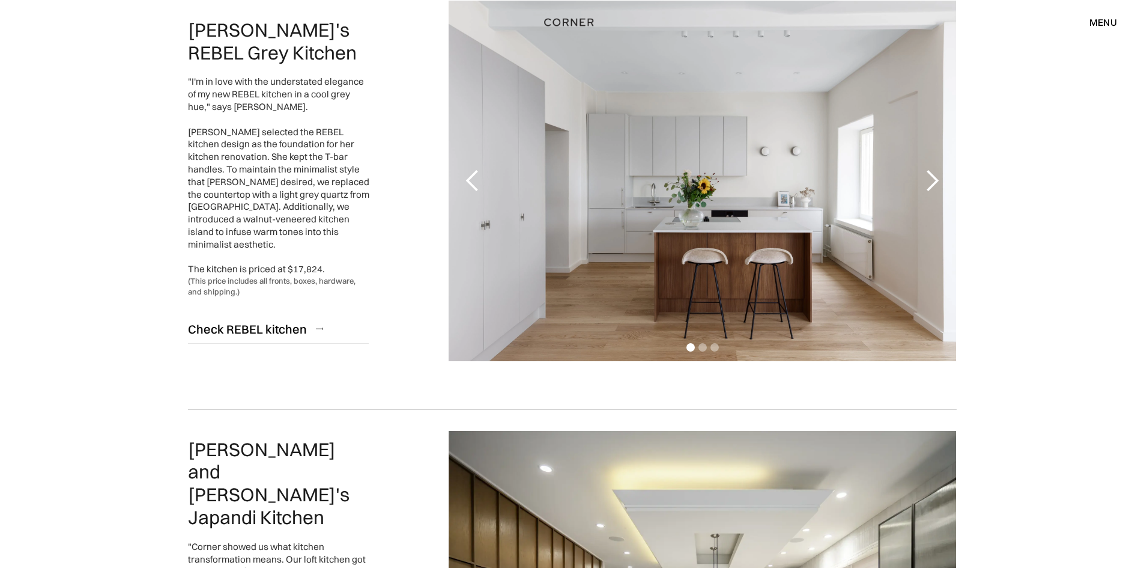
scroll to position [0, 0]
